Goal: Task Accomplishment & Management: Manage account settings

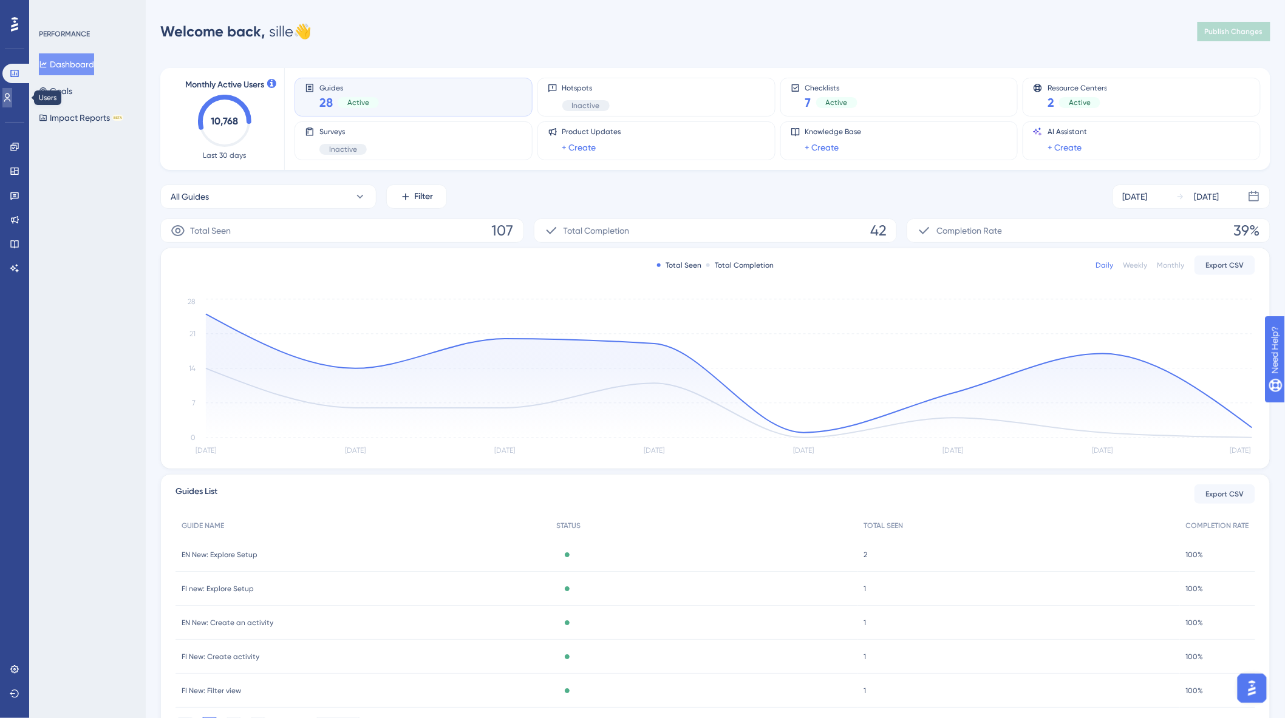
click at [12, 98] on icon at bounding box center [7, 98] width 10 height 10
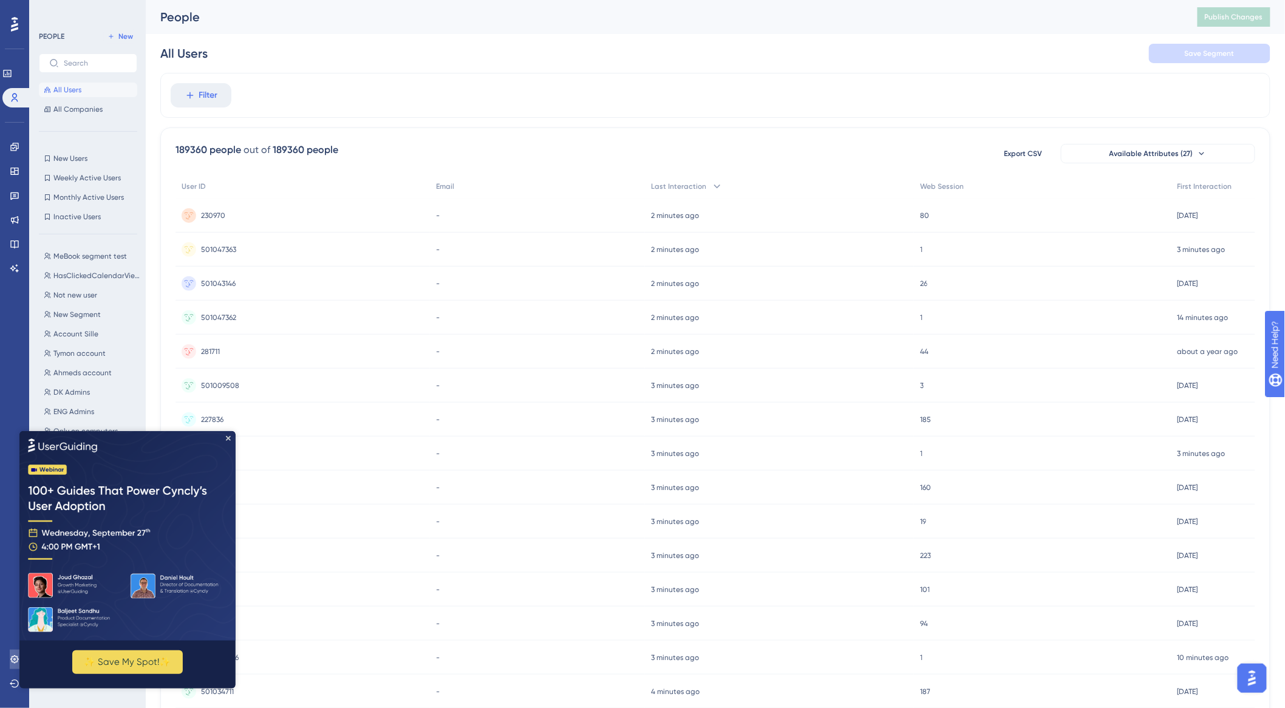
click at [13, 665] on link at bounding box center [15, 659] width 10 height 19
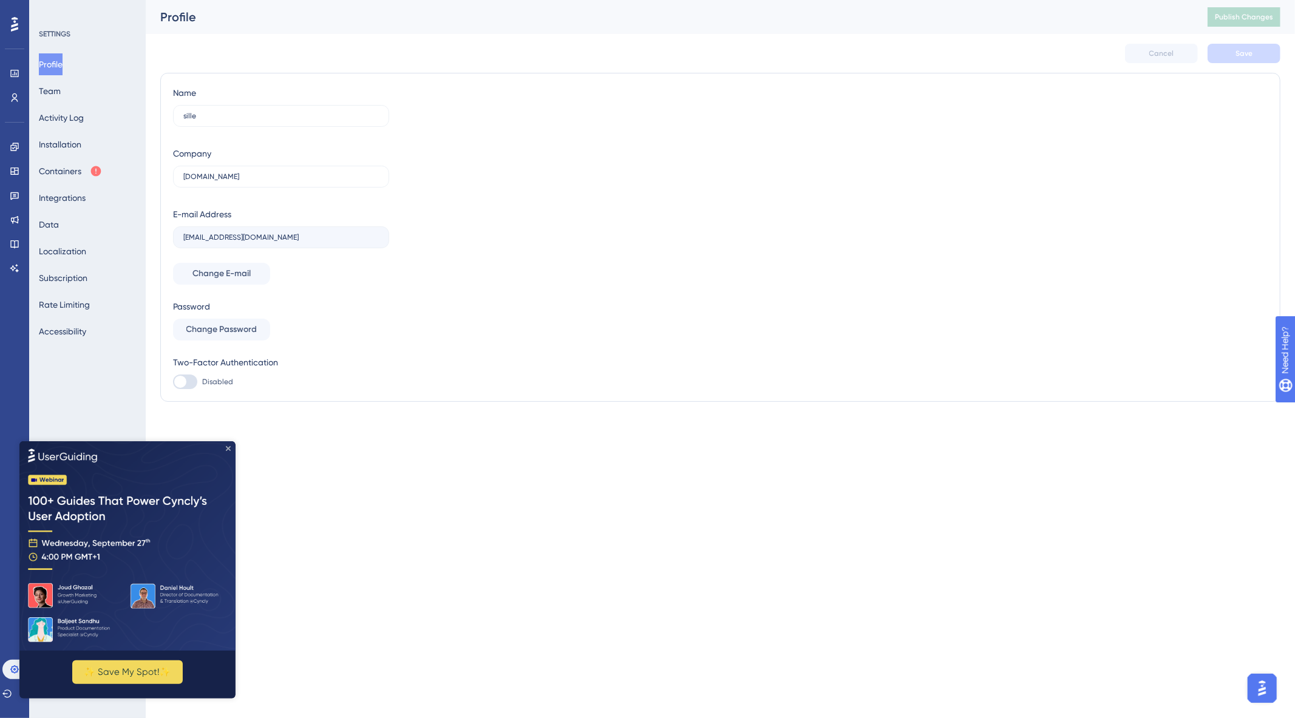
click at [227, 448] on icon "Close Preview" at bounding box center [228, 448] width 5 height 5
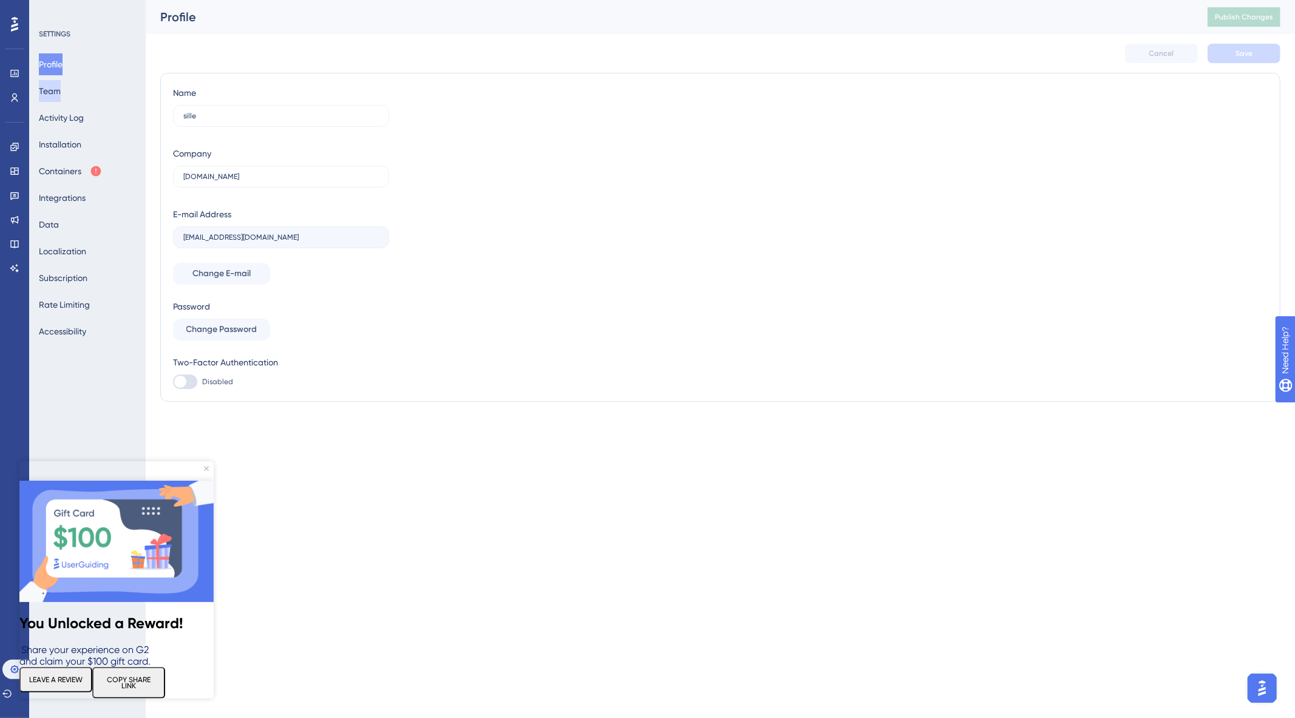
click at [55, 95] on button "Team" at bounding box center [50, 91] width 22 height 22
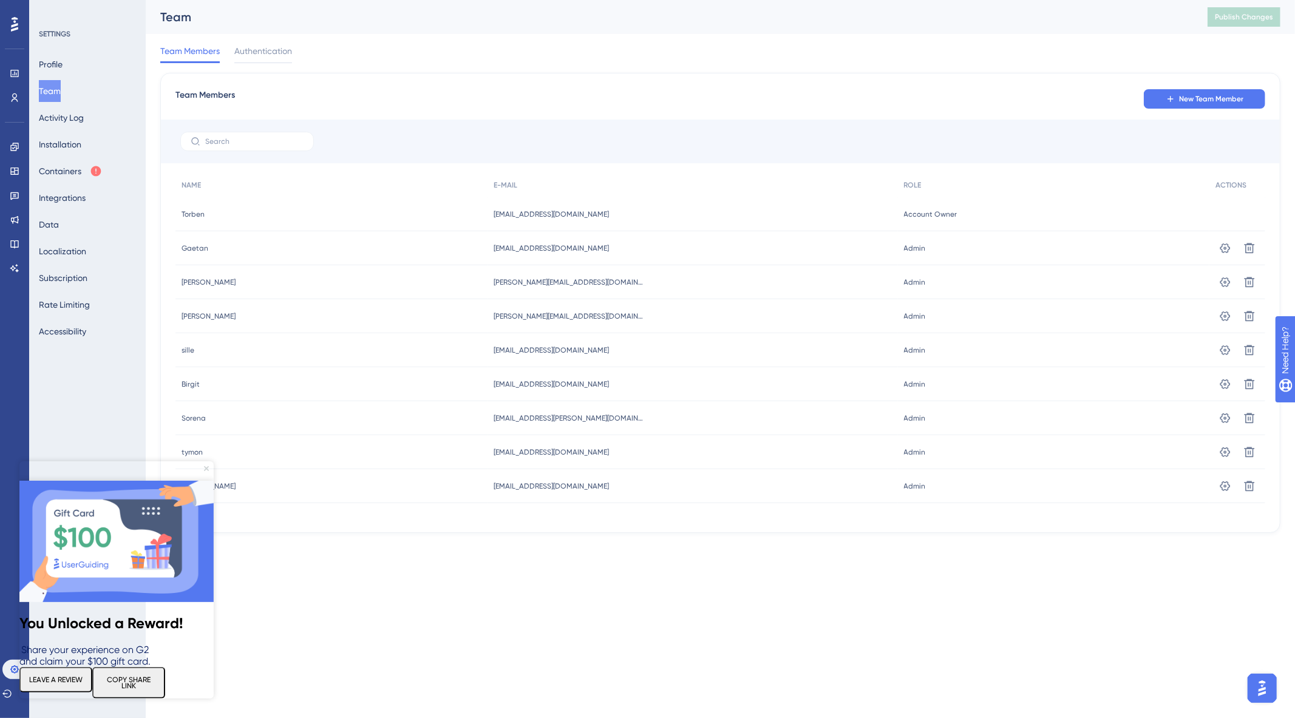
click at [205, 470] on icon "Close Preview" at bounding box center [206, 468] width 5 height 5
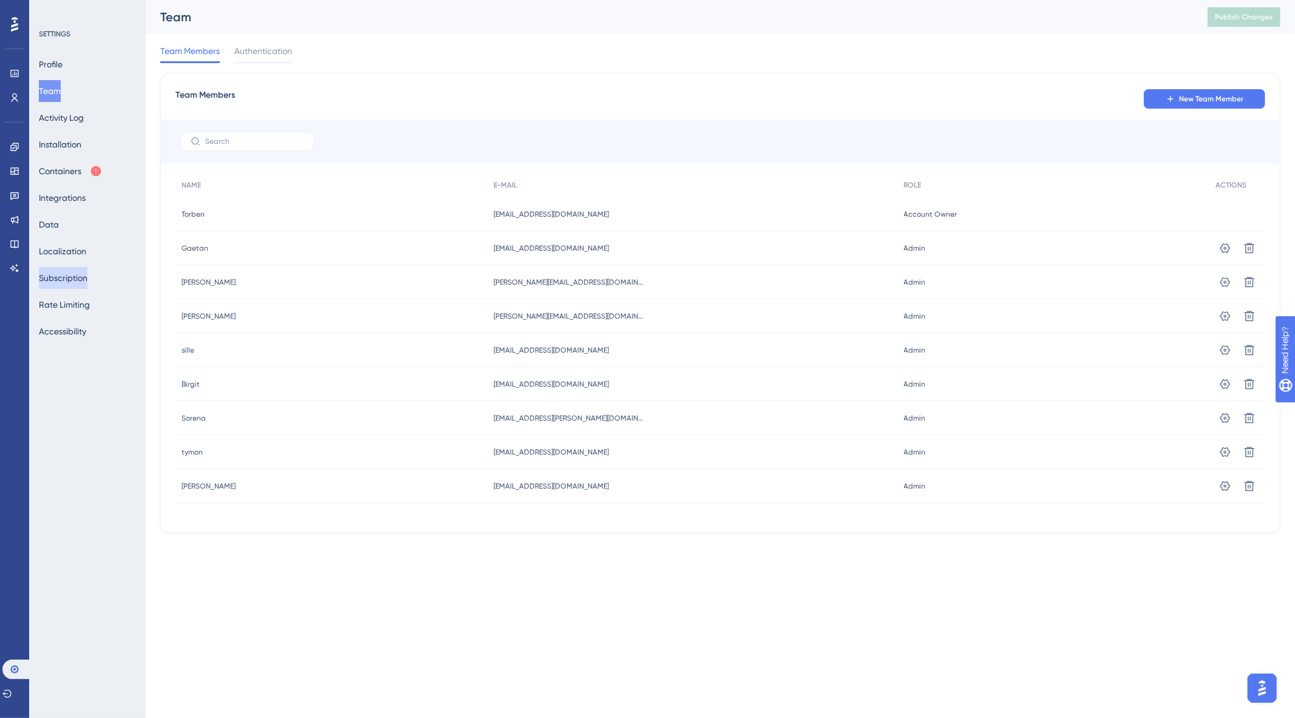
click at [77, 267] on button "Subscription" at bounding box center [63, 278] width 49 height 22
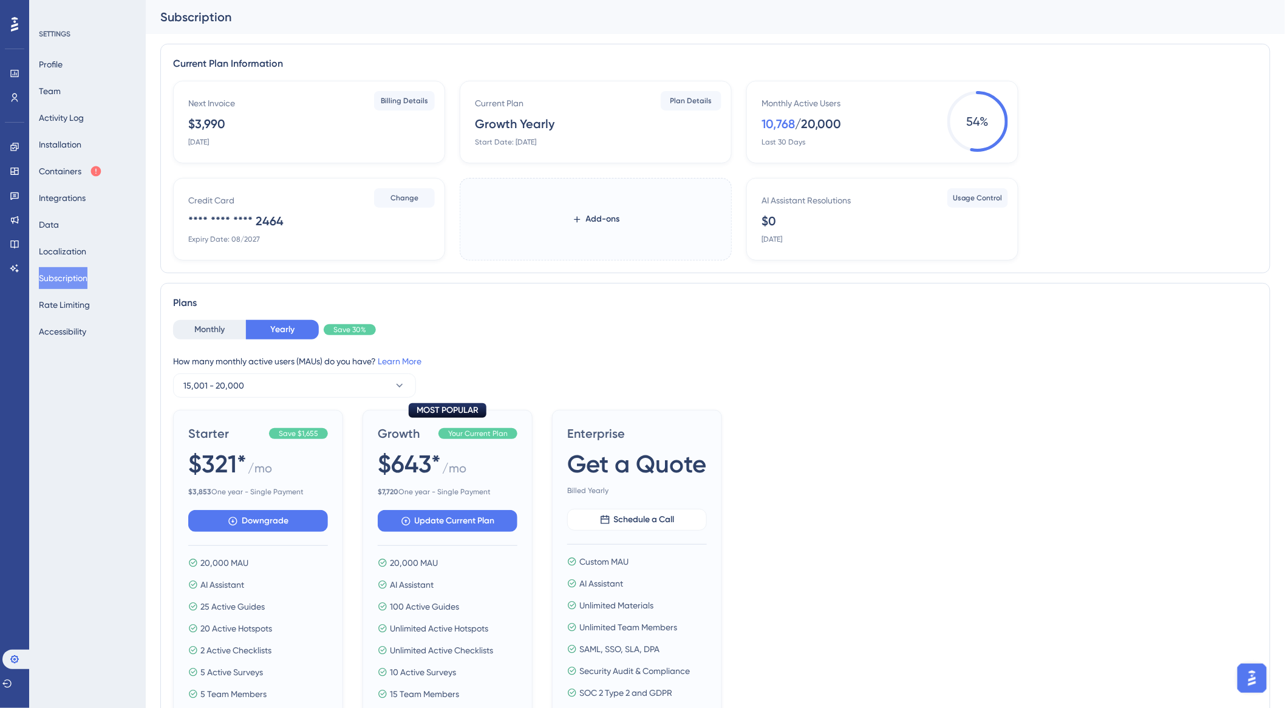
click at [1120, 81] on div "Next Invoice $3,990 [DATE] Billing Details Current Plan Growth Yearly Start Dat…" at bounding box center [715, 171] width 1084 height 180
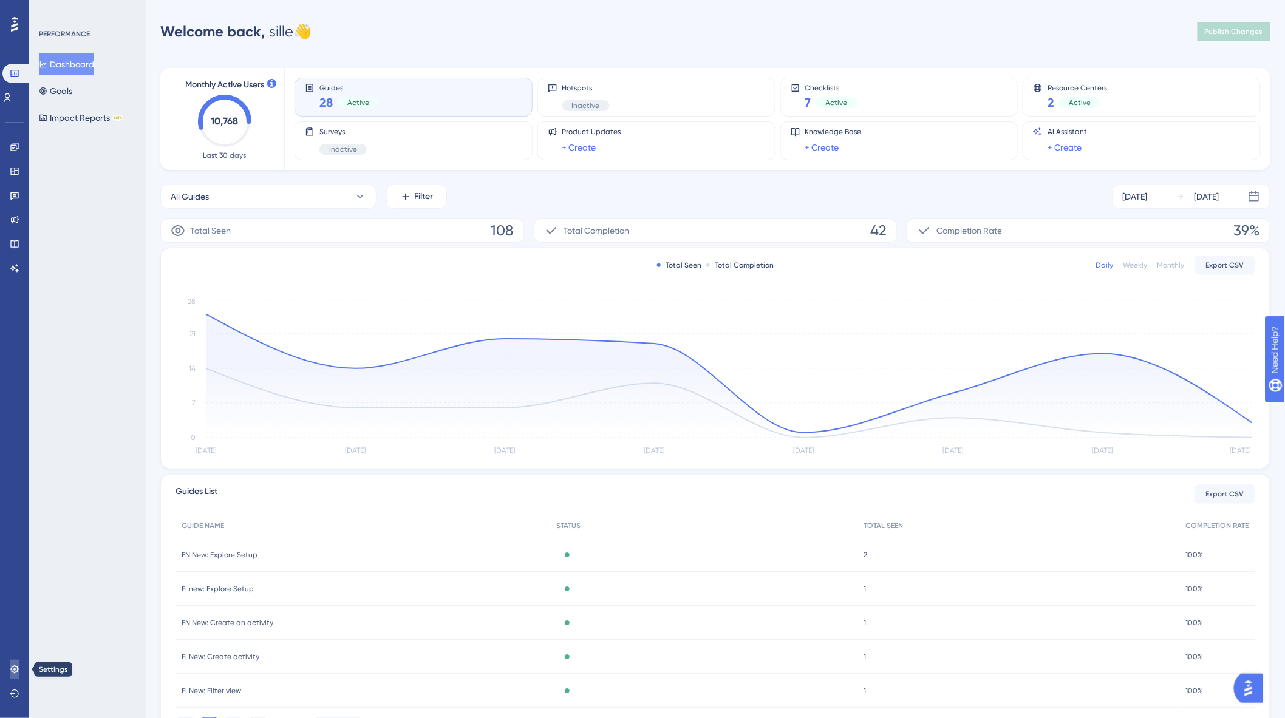
click at [15, 671] on icon at bounding box center [15, 670] width 10 height 10
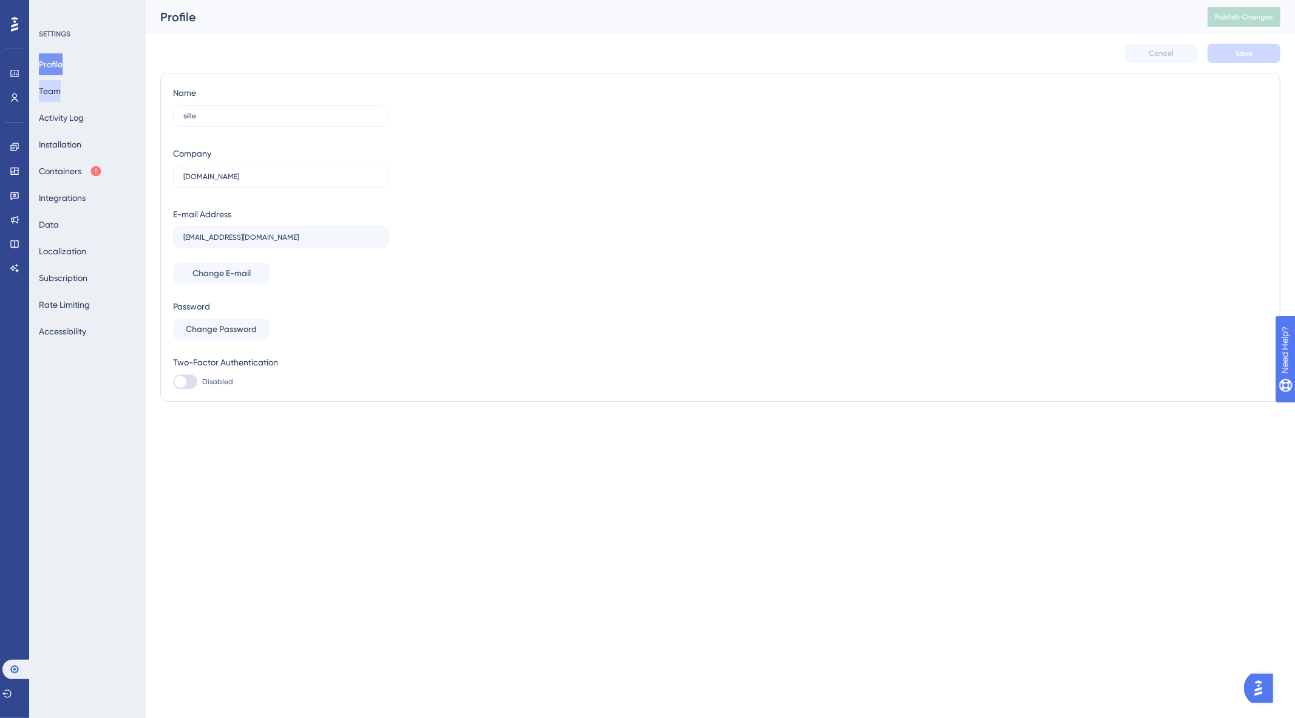
click at [61, 91] on button "Team" at bounding box center [50, 91] width 22 height 22
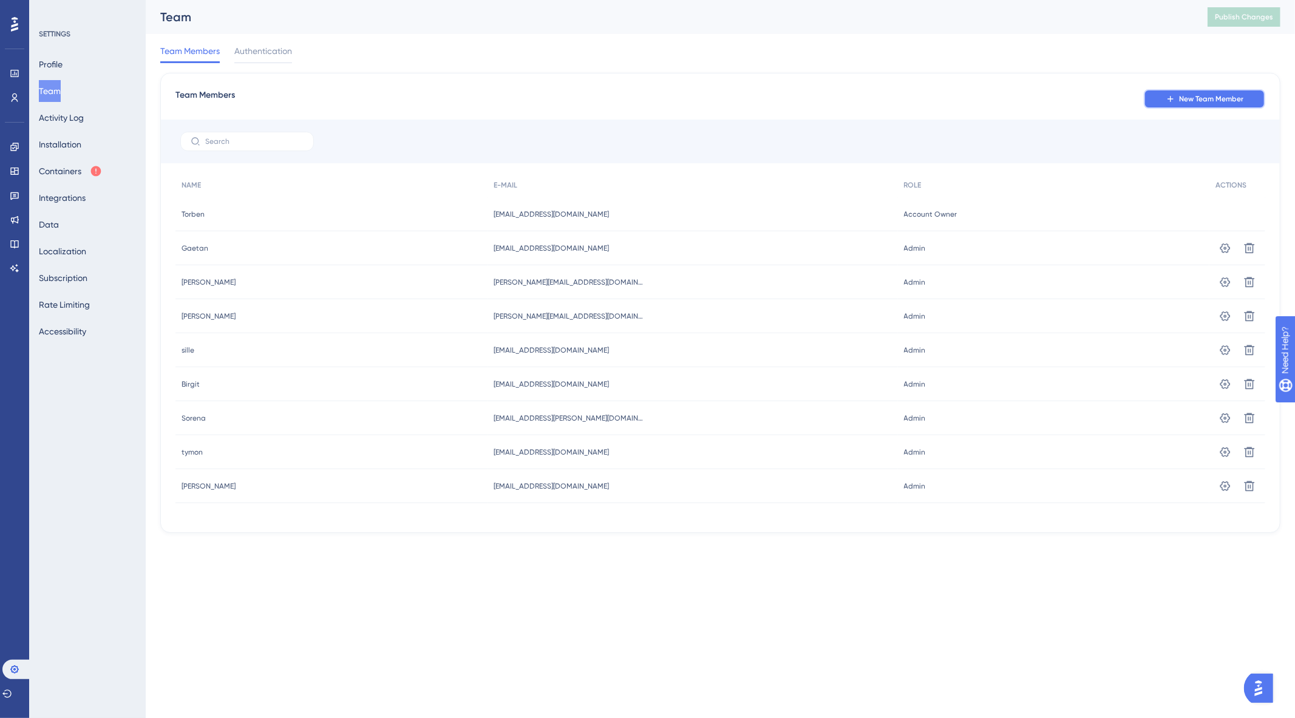
click at [1217, 100] on span "New Team Member" at bounding box center [1211, 99] width 64 height 10
click at [372, 25] on icon at bounding box center [376, 27] width 12 height 12
click at [1224, 251] on icon at bounding box center [1225, 248] width 10 height 10
click at [960, 26] on div "Team Publish Changes" at bounding box center [720, 17] width 1149 height 34
click at [642, 76] on div "Team Members New Team Member NAME E-MAIL ROLE ACTIONS Torben Torben torben@plan…" at bounding box center [720, 303] width 1120 height 460
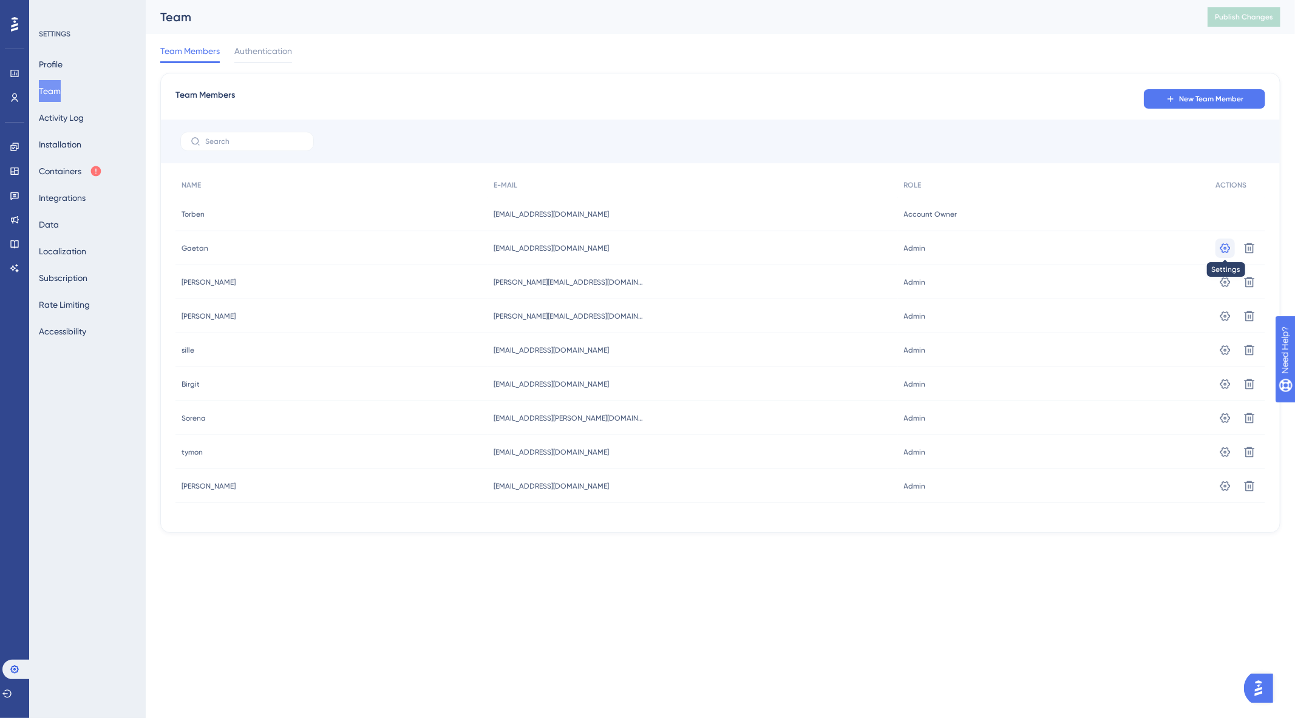
click at [1227, 254] on button at bounding box center [1224, 248] width 19 height 19
